Goal: Share content: Share content

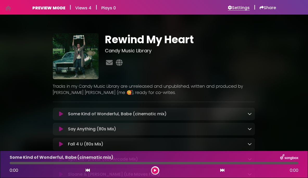
click at [240, 7] on h6 "Settings" at bounding box center [239, 7] width 22 height 5
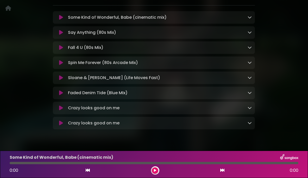
scroll to position [109, 0]
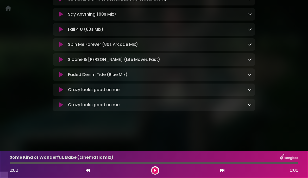
click at [62, 92] on icon at bounding box center [61, 89] width 4 height 5
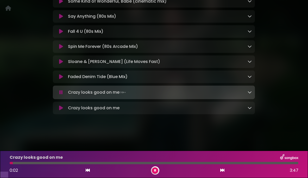
scroll to position [102, 0]
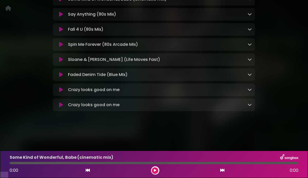
click at [59, 92] on icon at bounding box center [61, 89] width 4 height 5
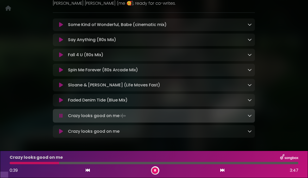
scroll to position [110, 0]
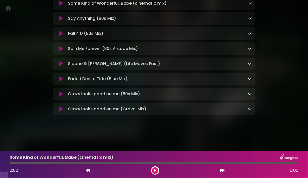
scroll to position [109, 0]
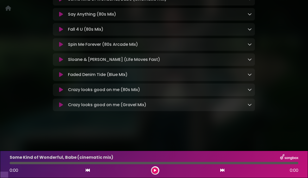
click at [62, 92] on icon at bounding box center [61, 89] width 4 height 5
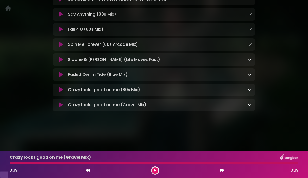
click at [60, 92] on icon at bounding box center [61, 89] width 4 height 5
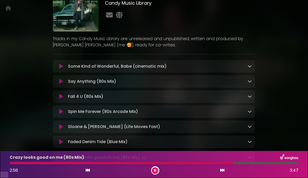
scroll to position [0, 0]
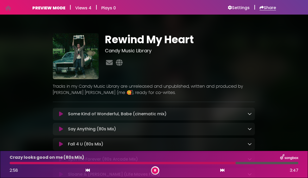
click at [271, 6] on h6 "Share" at bounding box center [267, 7] width 16 height 5
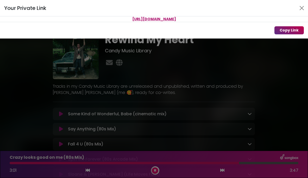
click at [287, 31] on button "Copy Link" at bounding box center [288, 30] width 29 height 8
copy div "https://songbox.com/s/rewindmyheart"
drag, startPoint x: 117, startPoint y: 18, endPoint x: 199, endPoint y: 23, distance: 82.1
click at [199, 23] on div "Your Private Link https://songbox.com/s/rewindmyheart Copy Link" at bounding box center [154, 19] width 308 height 39
click at [227, 72] on div "Your Private Link https://songbox.com/s/rewindmyheart Copy Link" at bounding box center [154, 89] width 308 height 178
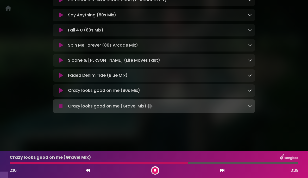
scroll to position [108, 0]
click at [154, 171] on icon at bounding box center [155, 170] width 2 height 3
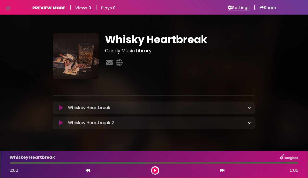
click at [236, 8] on h6 "Settings" at bounding box center [239, 7] width 22 height 5
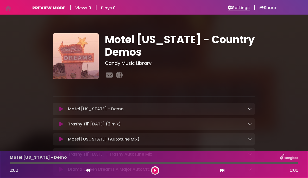
click at [237, 8] on h6 "Settings" at bounding box center [239, 7] width 22 height 5
